Goal: Task Accomplishment & Management: Manage account settings

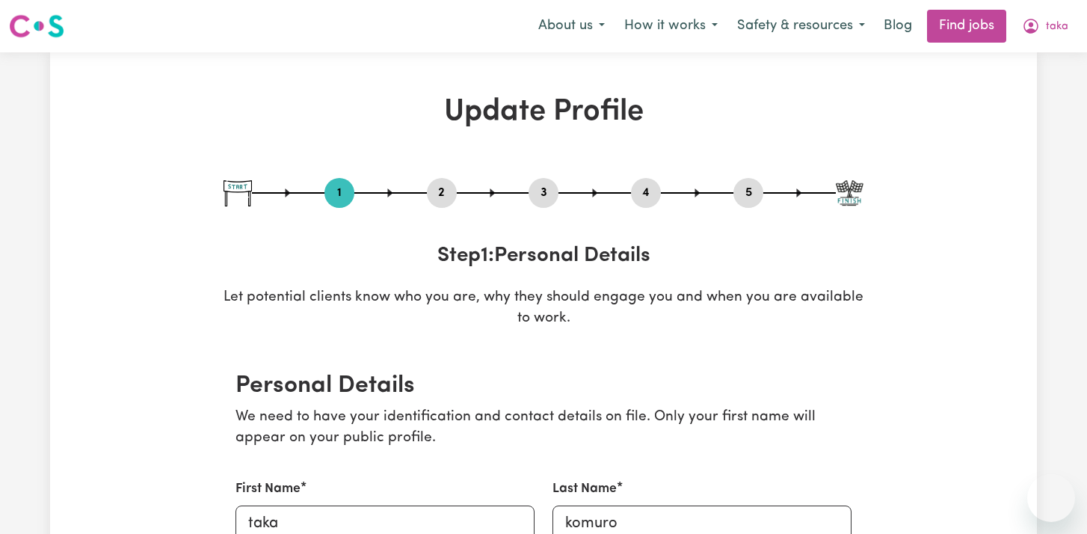
select select "[DEMOGRAPHIC_DATA]"
select select "Australian PR"
select select "Studying a healthcare related degree or qualification"
click at [444, 197] on button "2" at bounding box center [442, 192] width 30 height 19
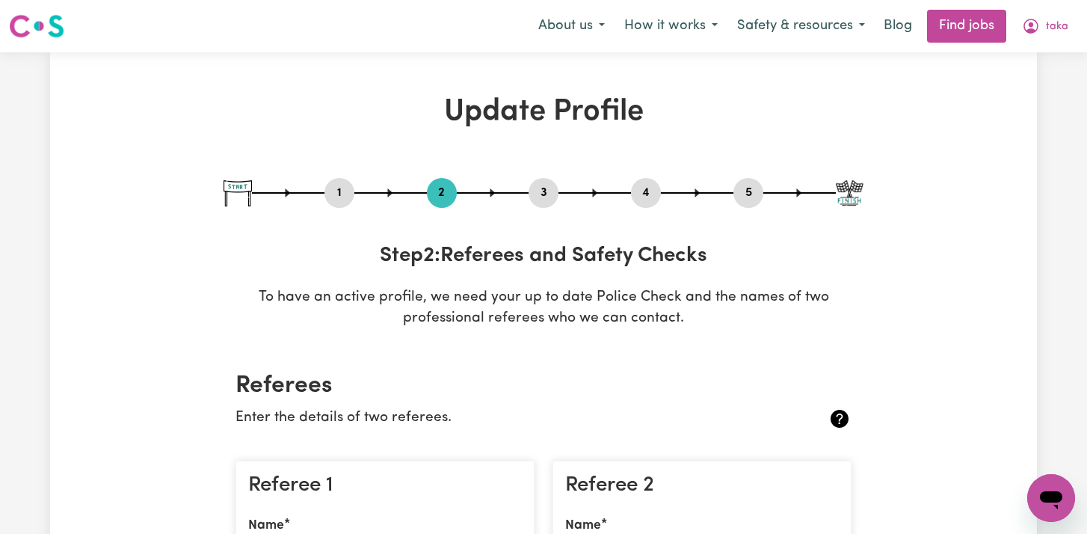
click at [550, 191] on button "3" at bounding box center [544, 192] width 30 height 19
select select "2022"
select select "Certificate III (Individual Support)"
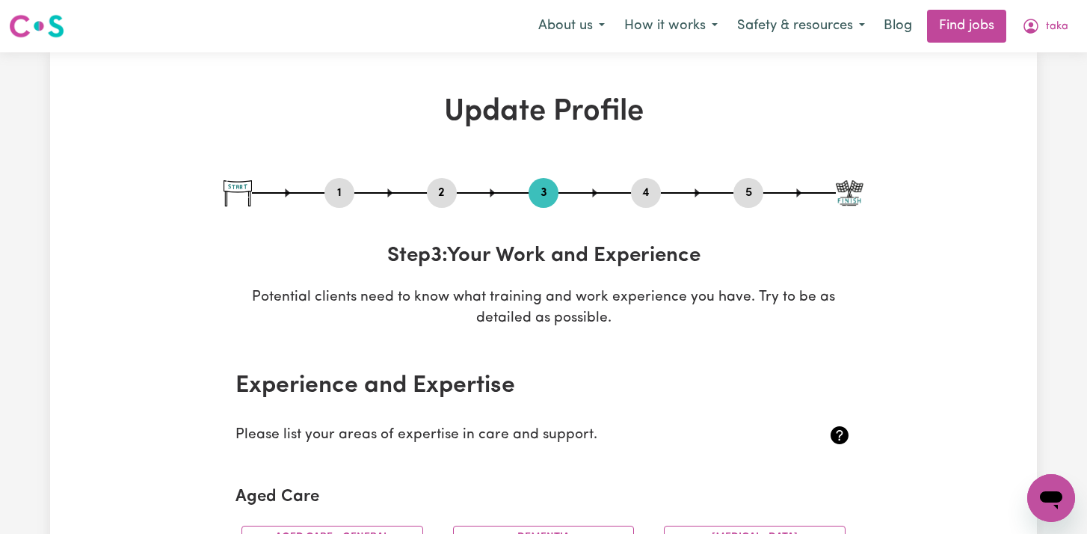
click at [330, 201] on button "1" at bounding box center [340, 192] width 30 height 19
select select "[DEMOGRAPHIC_DATA]"
select select "Australian PR"
select select "Studying a healthcare related degree or qualification"
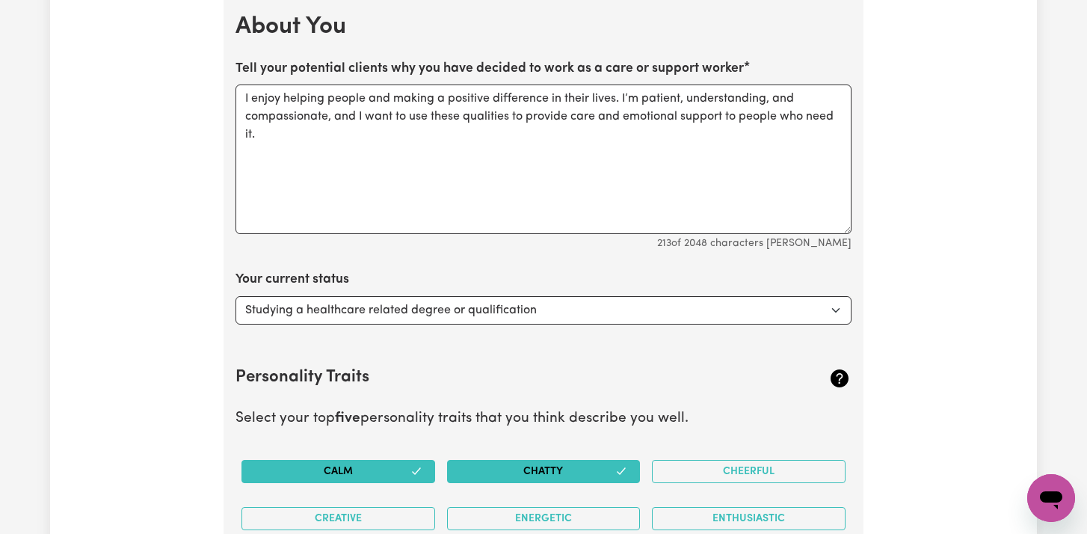
scroll to position [2057, 0]
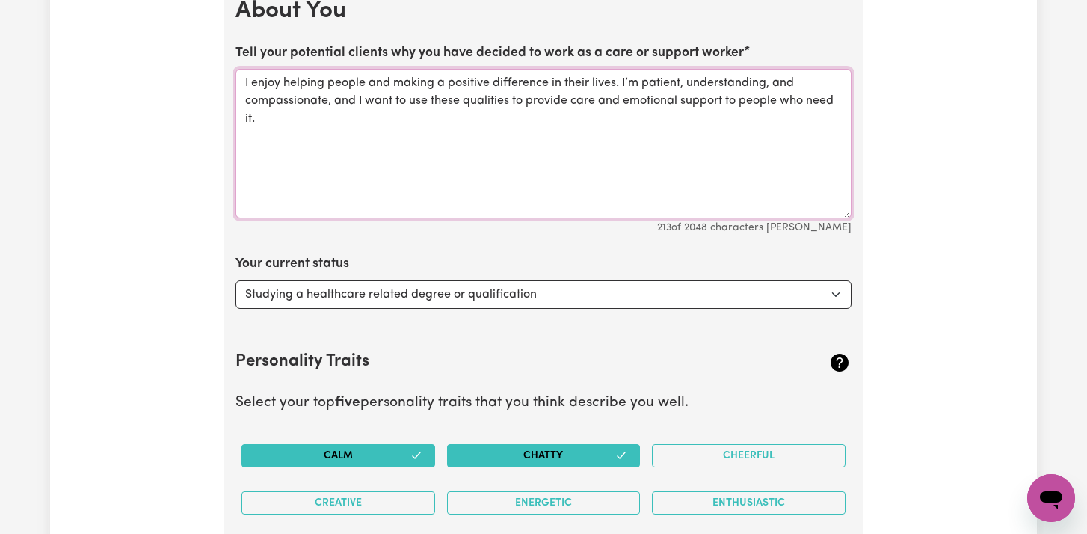
click at [277, 132] on textarea "I enjoy helping people and making a positive difference in their lives. I’m pat…" at bounding box center [544, 144] width 616 height 150
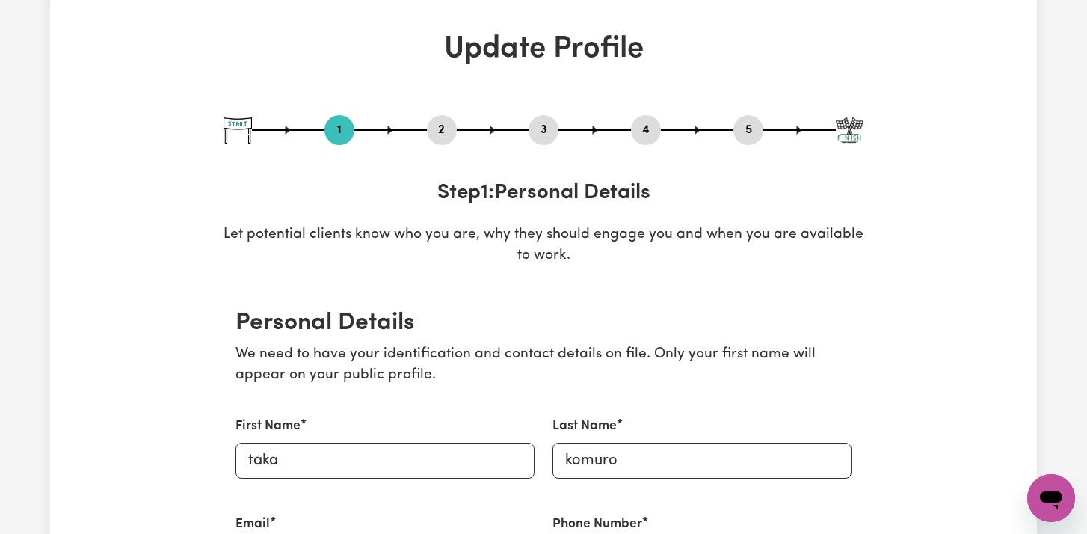
scroll to position [0, 0]
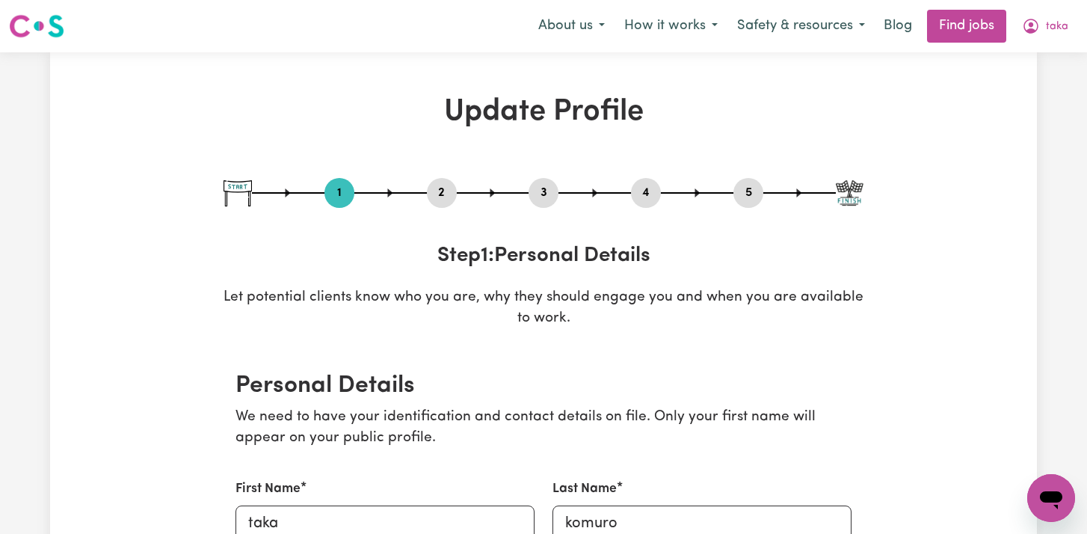
click at [448, 193] on button "2" at bounding box center [442, 192] width 30 height 19
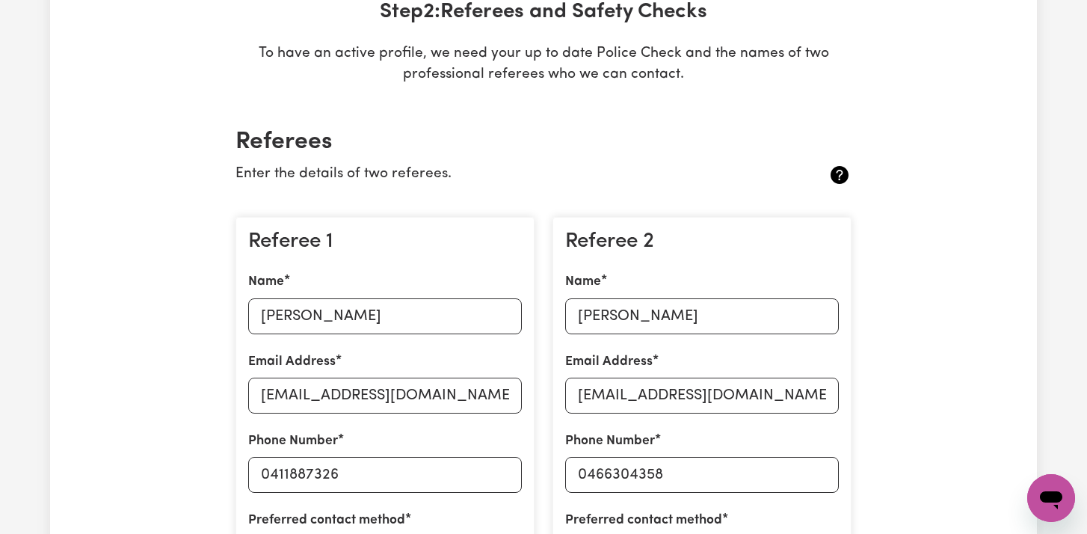
scroll to position [248, 0]
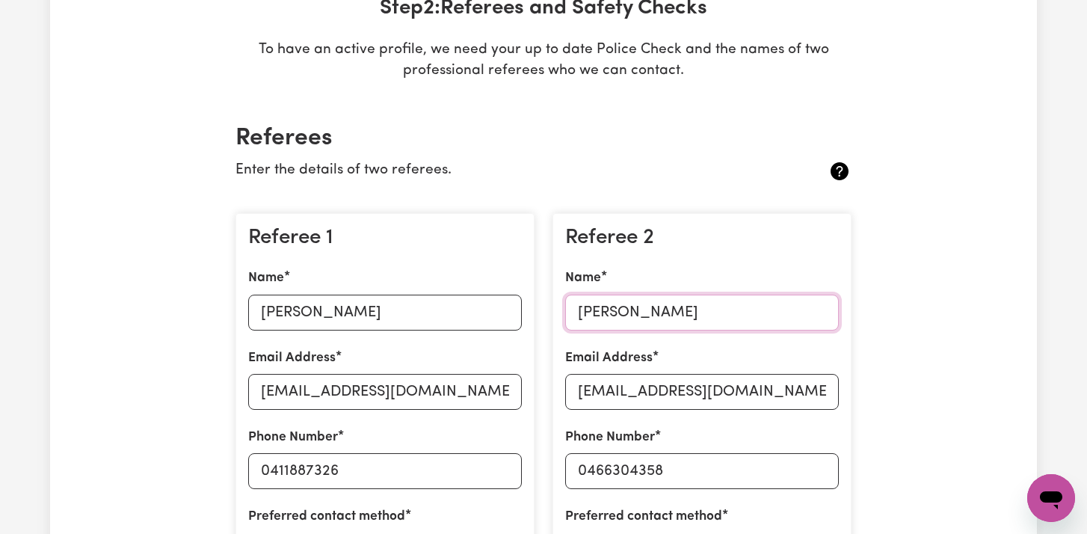
drag, startPoint x: 690, startPoint y: 317, endPoint x: 568, endPoint y: 318, distance: 122.6
click at [568, 318] on input "[PERSON_NAME]" at bounding box center [702, 313] width 274 height 36
